Goal: Task Accomplishment & Management: Manage account settings

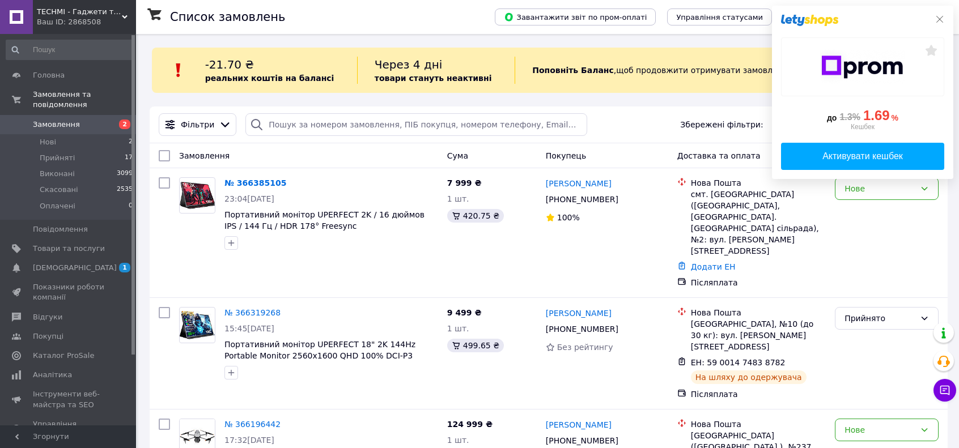
click at [939, 21] on icon at bounding box center [939, 19] width 9 height 9
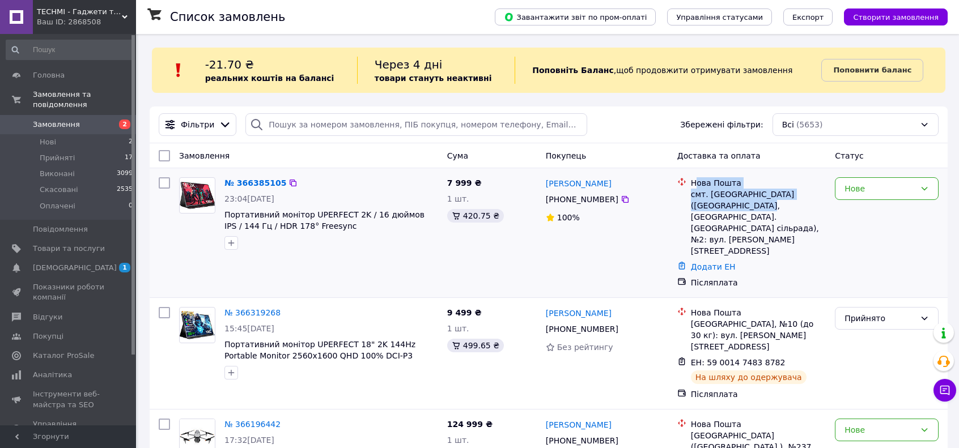
drag, startPoint x: 701, startPoint y: 192, endPoint x: 716, endPoint y: 205, distance: 20.0
click at [716, 205] on div "Нова Пошта смт. Петриківка (Дніпропетровська обл., Дніпровський р-н. Петриківсь…" at bounding box center [757, 216] width 139 height 79
click at [716, 205] on div "смт. [GEOGRAPHIC_DATA] ([GEOGRAPHIC_DATA], [GEOGRAPHIC_DATA]. [GEOGRAPHIC_DATA]…" at bounding box center [758, 223] width 135 height 68
drag, startPoint x: 570, startPoint y: 202, endPoint x: 588, endPoint y: 201, distance: 18.2
click at [588, 201] on div "[PHONE_NUMBER]" at bounding box center [581, 200] width 77 height 16
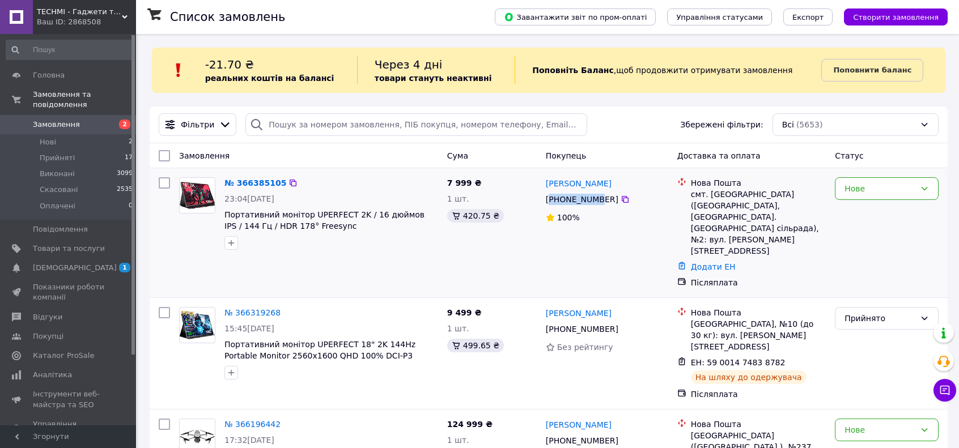
drag, startPoint x: 588, startPoint y: 201, endPoint x: 598, endPoint y: 201, distance: 9.6
click at [588, 201] on div "[PHONE_NUMBER]" at bounding box center [581, 200] width 77 height 16
drag, startPoint x: 595, startPoint y: 201, endPoint x: 560, endPoint y: 201, distance: 34.6
click at [560, 201] on div "[PHONE_NUMBER]" at bounding box center [581, 200] width 77 height 16
drag, startPoint x: 560, startPoint y: 201, endPoint x: 677, endPoint y: 190, distance: 117.2
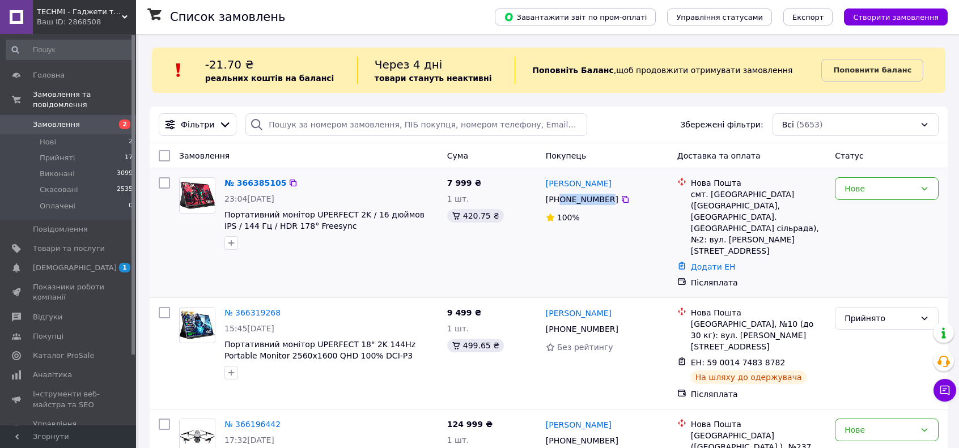
click at [561, 201] on div "[PHONE_NUMBER]" at bounding box center [581, 200] width 77 height 16
drag, startPoint x: 744, startPoint y: 194, endPoint x: 785, endPoint y: 193, distance: 40.8
click at [780, 194] on div "смт. [GEOGRAPHIC_DATA] ([GEOGRAPHIC_DATA], [GEOGRAPHIC_DATA]. [GEOGRAPHIC_DATA]…" at bounding box center [758, 223] width 135 height 68
click at [841, 192] on div "Нове" at bounding box center [887, 188] width 104 height 23
click at [844, 208] on li "Прийнято" at bounding box center [886, 213] width 103 height 20
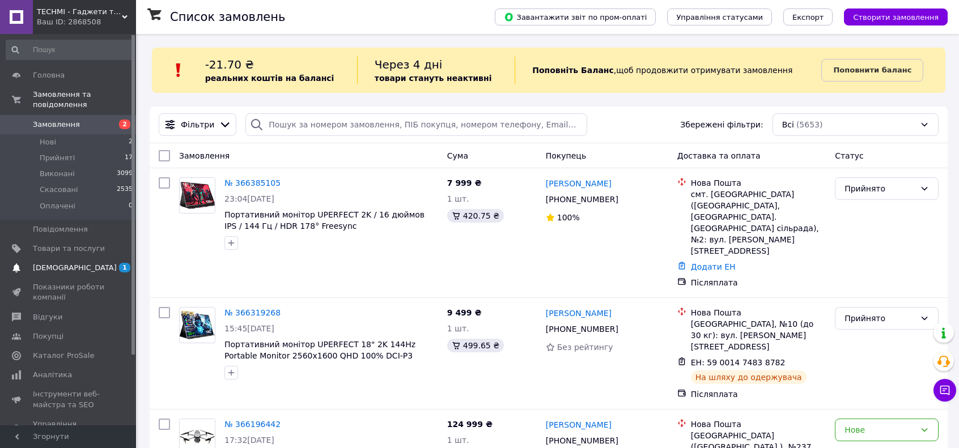
click at [128, 263] on span "1" at bounding box center [124, 268] width 11 height 10
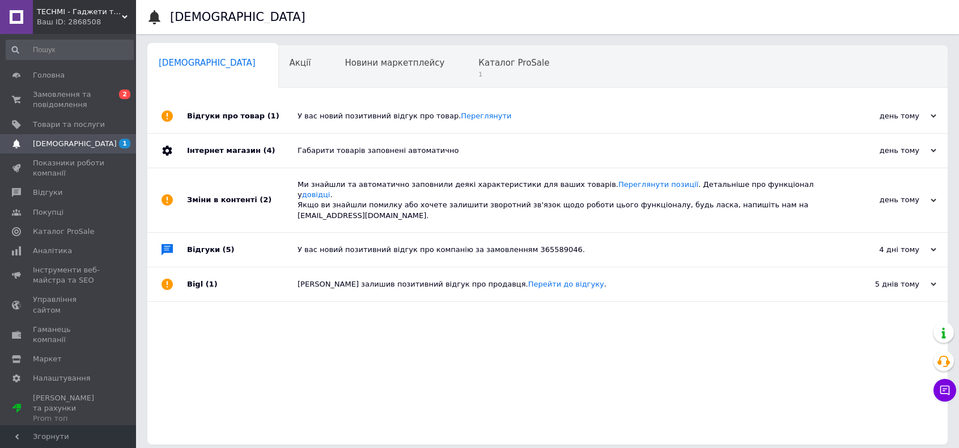
click at [332, 121] on div "У вас новий позитивний відгук про товар. Переглянути" at bounding box center [559, 116] width 525 height 34
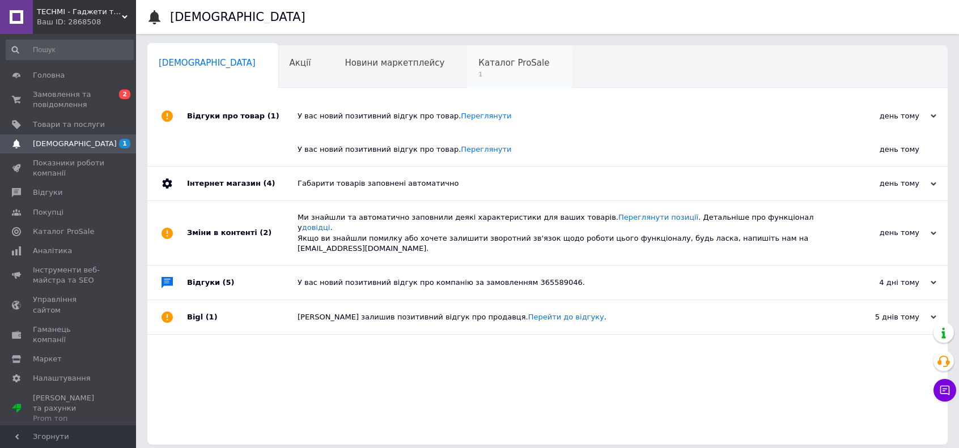
click at [478, 76] on span "1" at bounding box center [513, 74] width 71 height 8
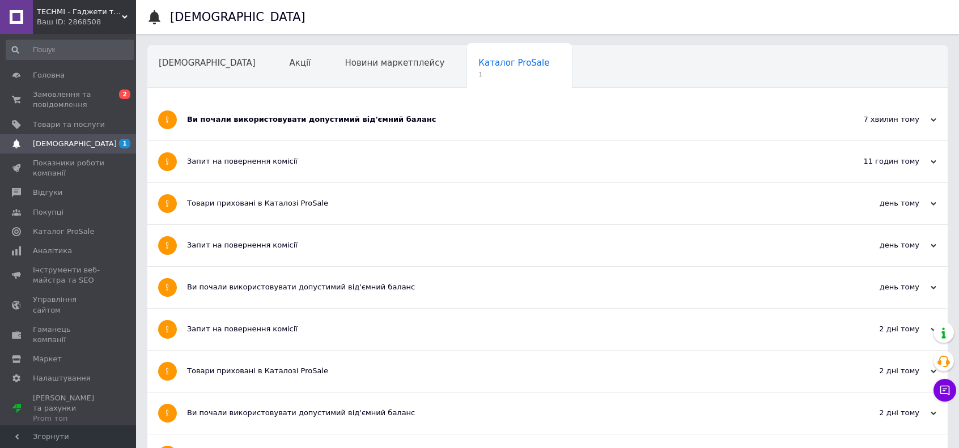
click at [351, 113] on div "Ви почали використовувати допустимий від'ємний баланс" at bounding box center [505, 119] width 636 height 41
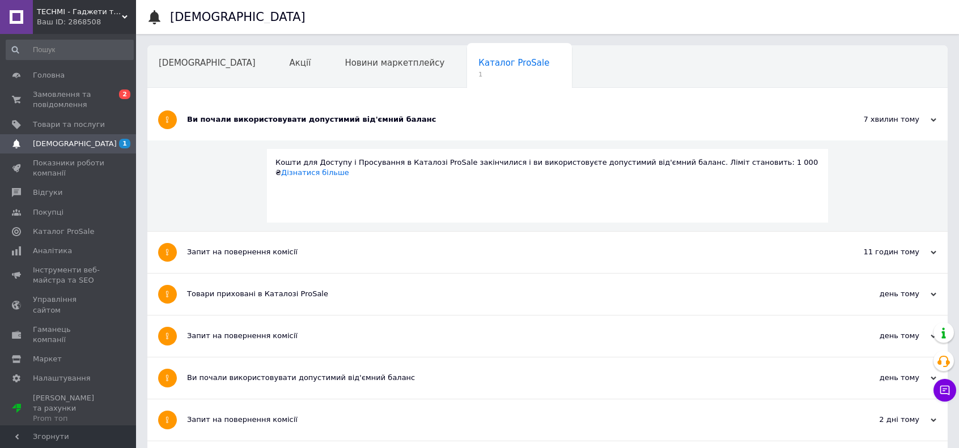
click at [384, 127] on div "Ви почали використовувати допустимий від'ємний баланс" at bounding box center [505, 119] width 636 height 41
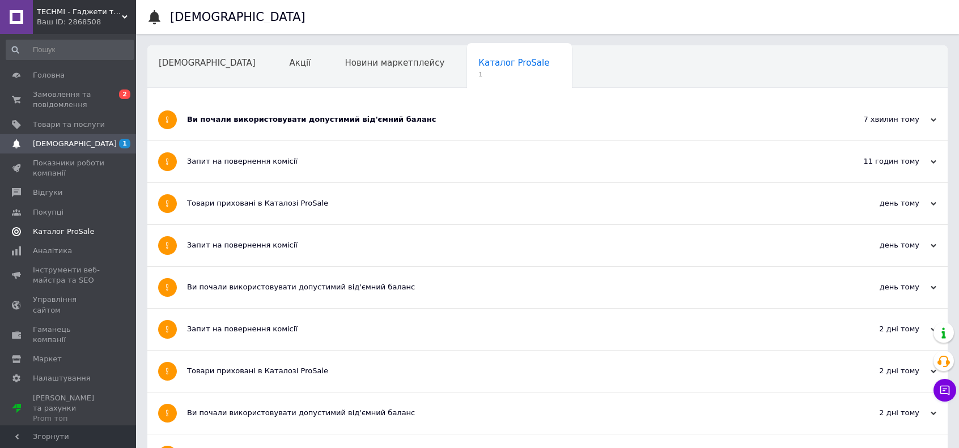
click at [83, 228] on span "Каталог ProSale" at bounding box center [63, 232] width 61 height 10
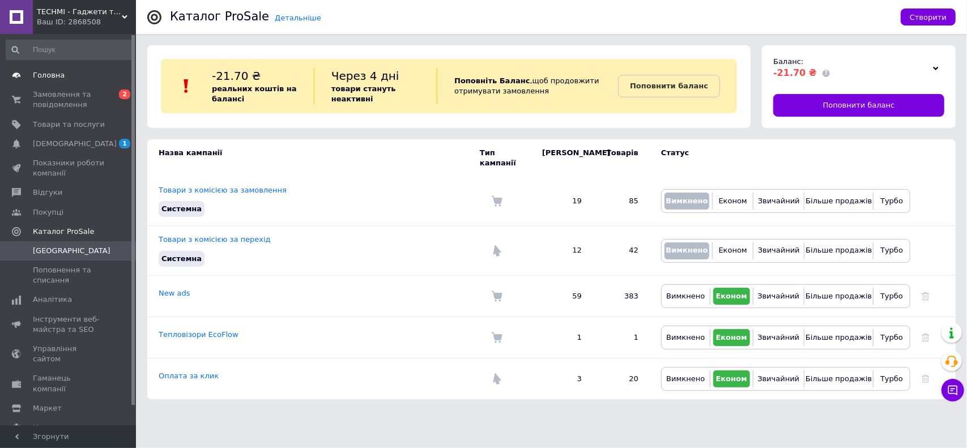
click at [73, 74] on span "Головна" at bounding box center [69, 75] width 72 height 10
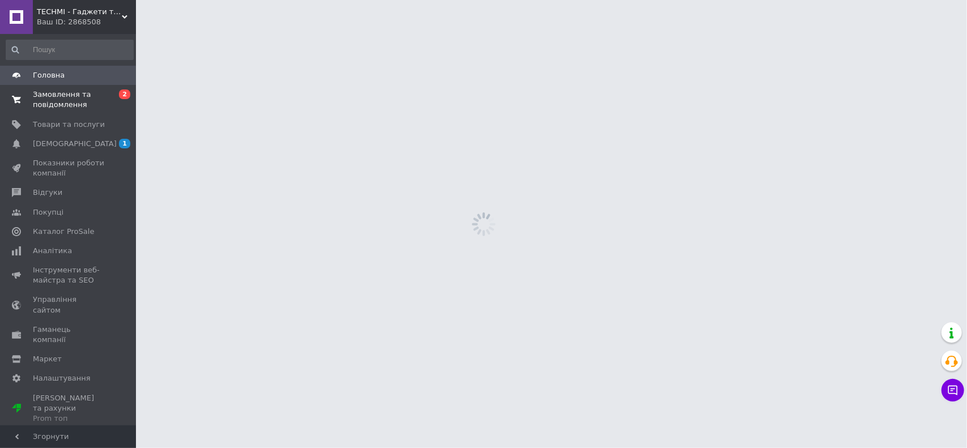
click at [68, 94] on span "Замовлення та повідомлення" at bounding box center [69, 100] width 72 height 20
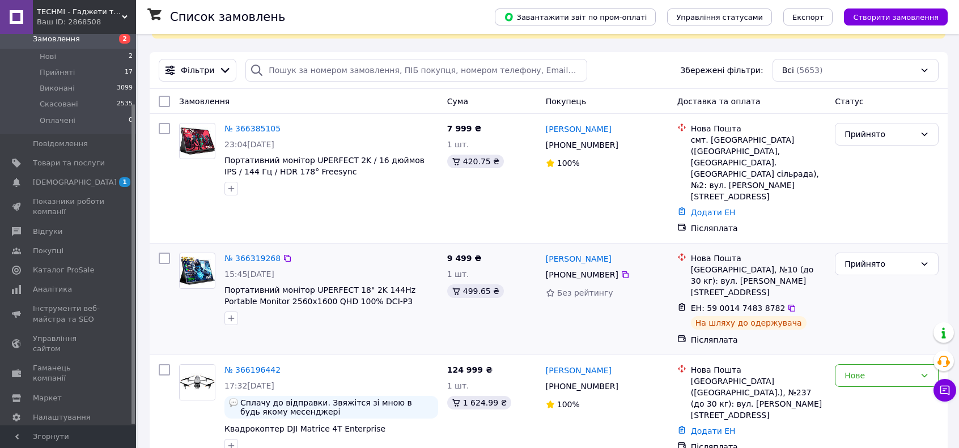
scroll to position [57, 0]
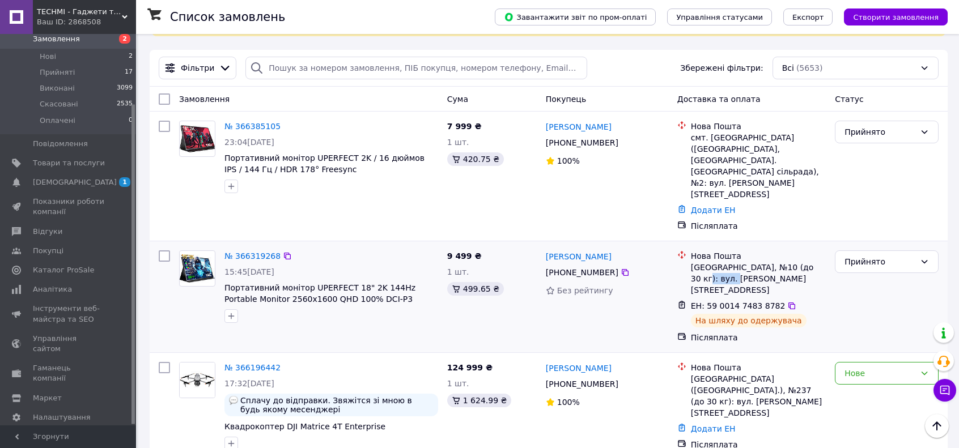
drag, startPoint x: 700, startPoint y: 253, endPoint x: 728, endPoint y: 259, distance: 28.5
click at [728, 262] on div "[GEOGRAPHIC_DATA], №10 (до 30 кг): вул. [PERSON_NAME][STREET_ADDRESS]" at bounding box center [758, 279] width 135 height 34
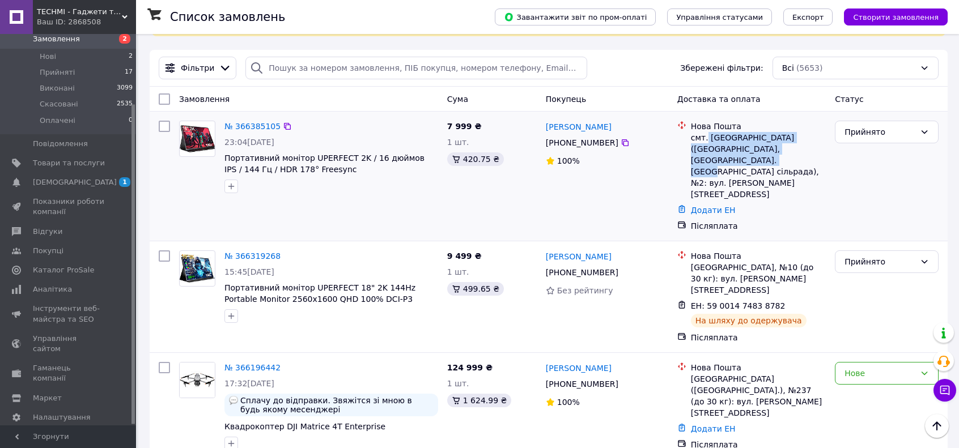
drag, startPoint x: 704, startPoint y: 133, endPoint x: 725, endPoint y: 156, distance: 31.7
click at [725, 156] on div "смт. [GEOGRAPHIC_DATA] ([GEOGRAPHIC_DATA], [GEOGRAPHIC_DATA]. [GEOGRAPHIC_DATA]…" at bounding box center [758, 166] width 135 height 68
